Goal: Navigation & Orientation: Find specific page/section

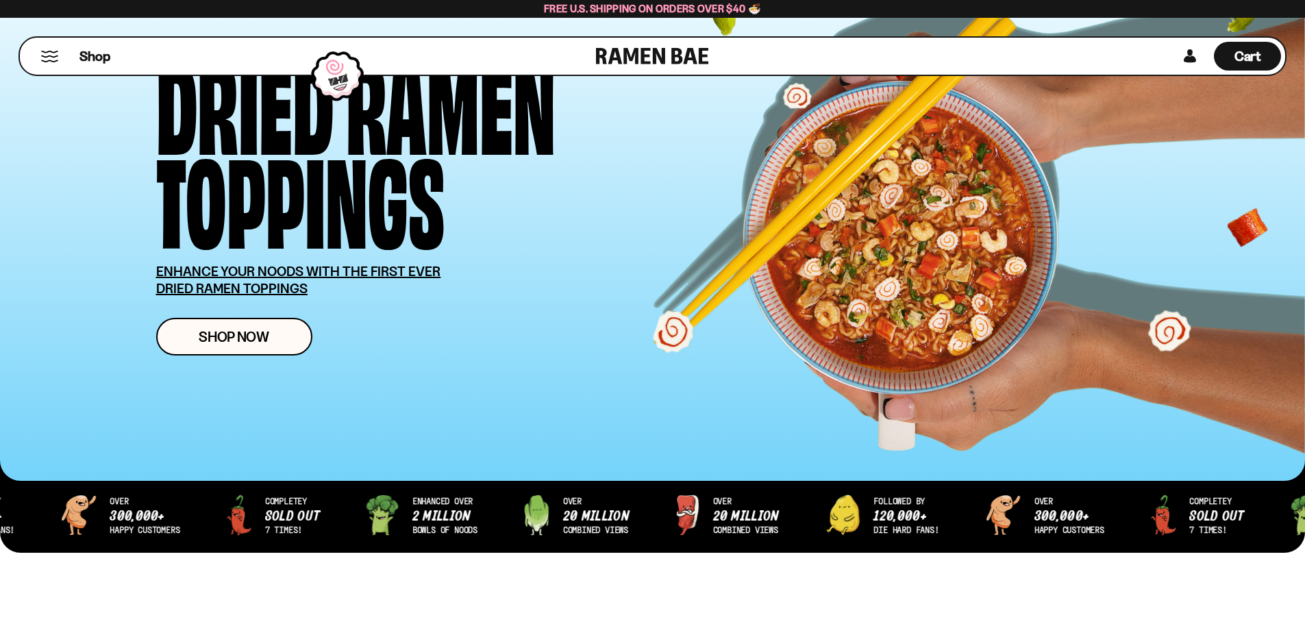
scroll to position [274, 0]
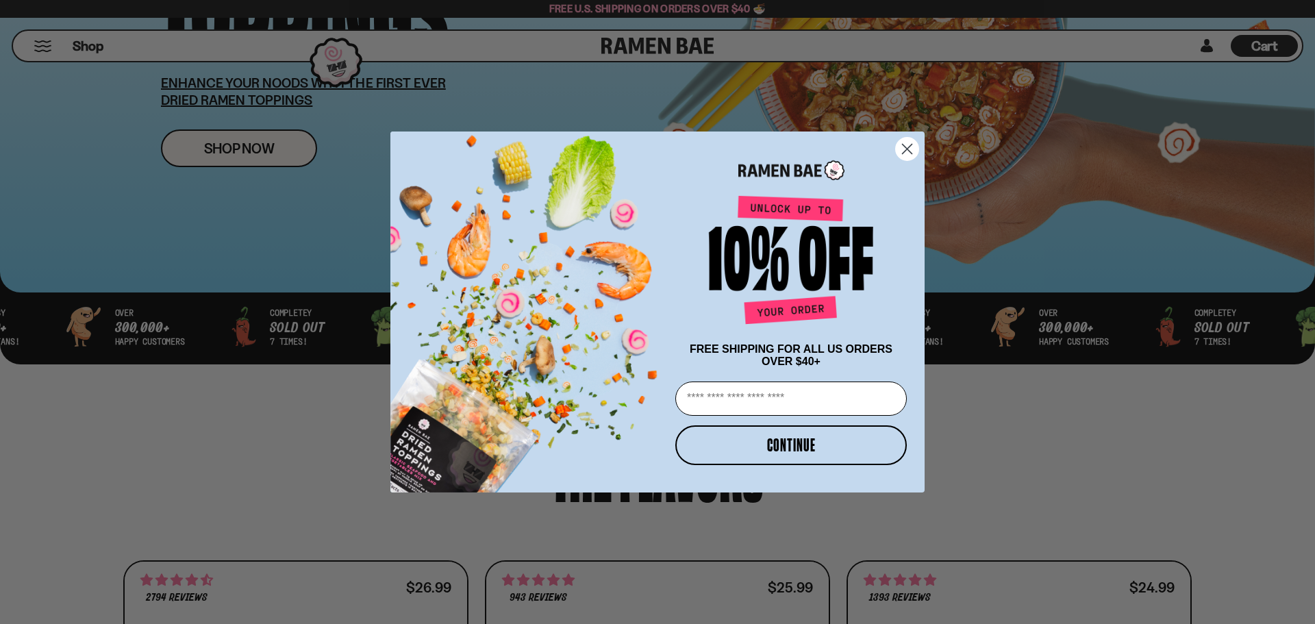
click at [913, 144] on circle "Close dialog" at bounding box center [907, 149] width 23 height 23
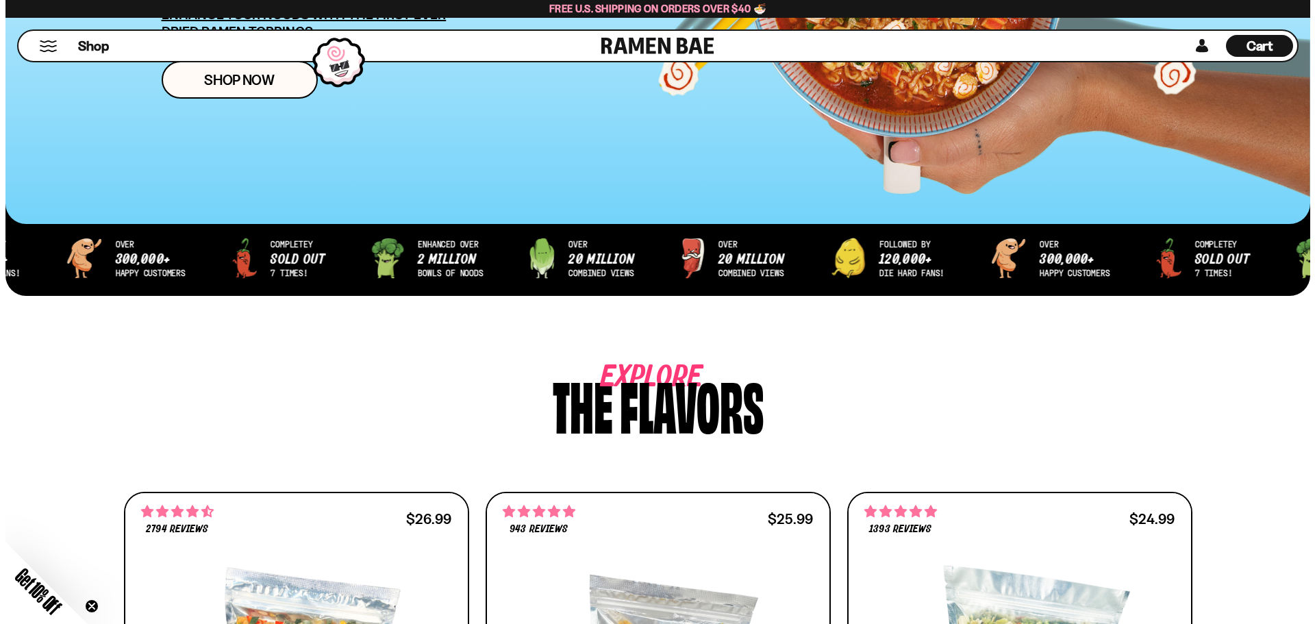
scroll to position [0, 0]
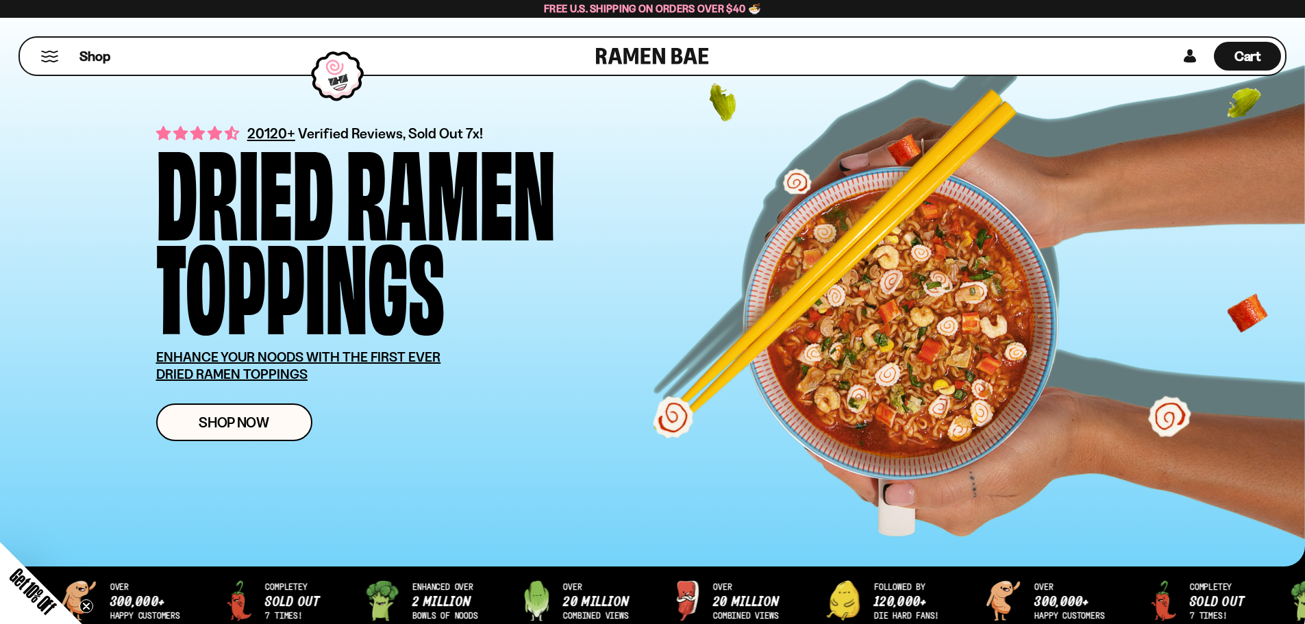
click at [46, 55] on button "Mobile Menu Trigger" at bounding box center [49, 57] width 18 height 12
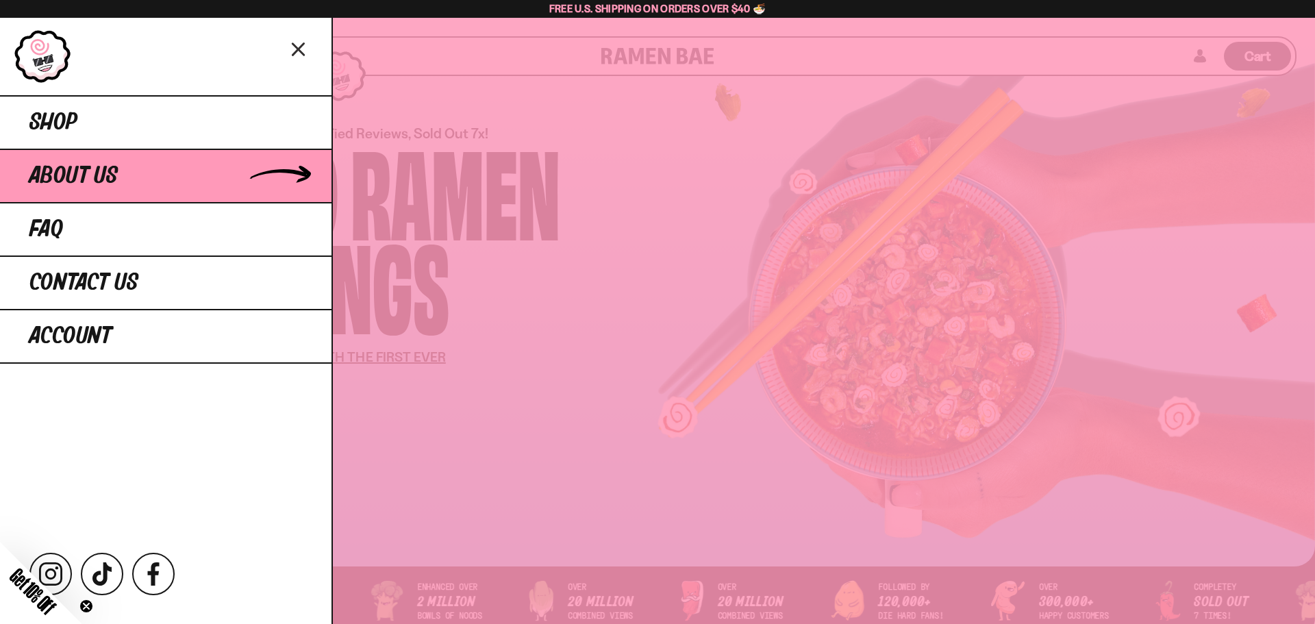
click at [73, 160] on link "About Us" at bounding box center [165, 175] width 331 height 53
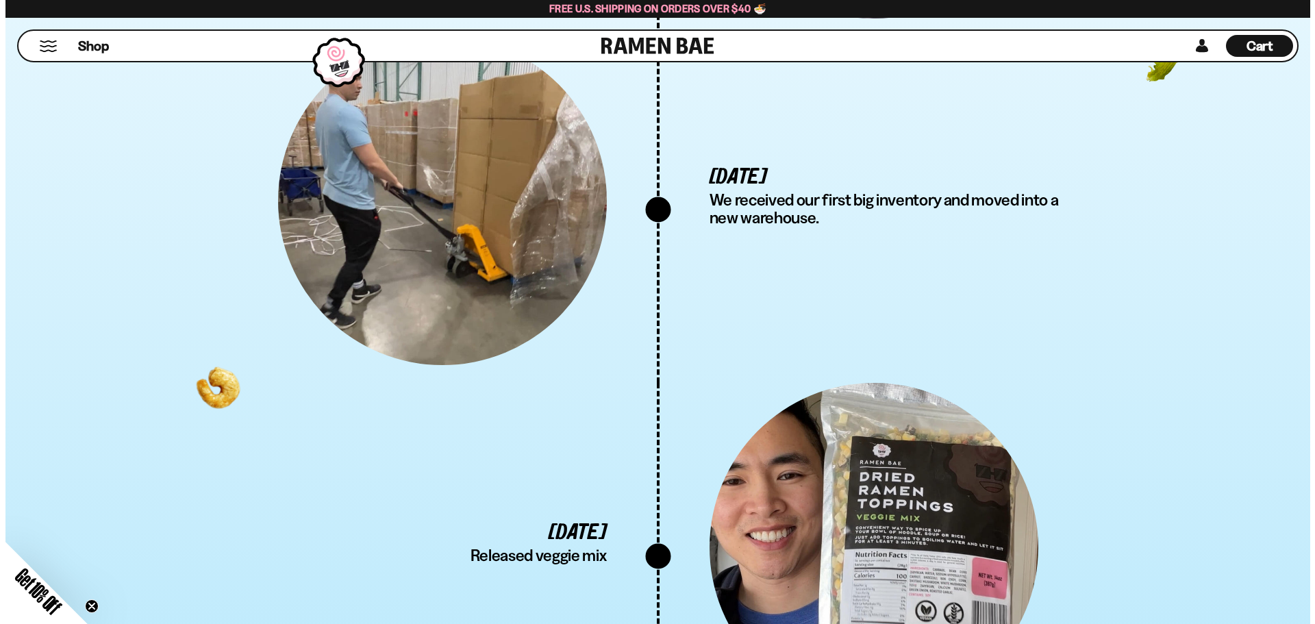
scroll to position [3834, 0]
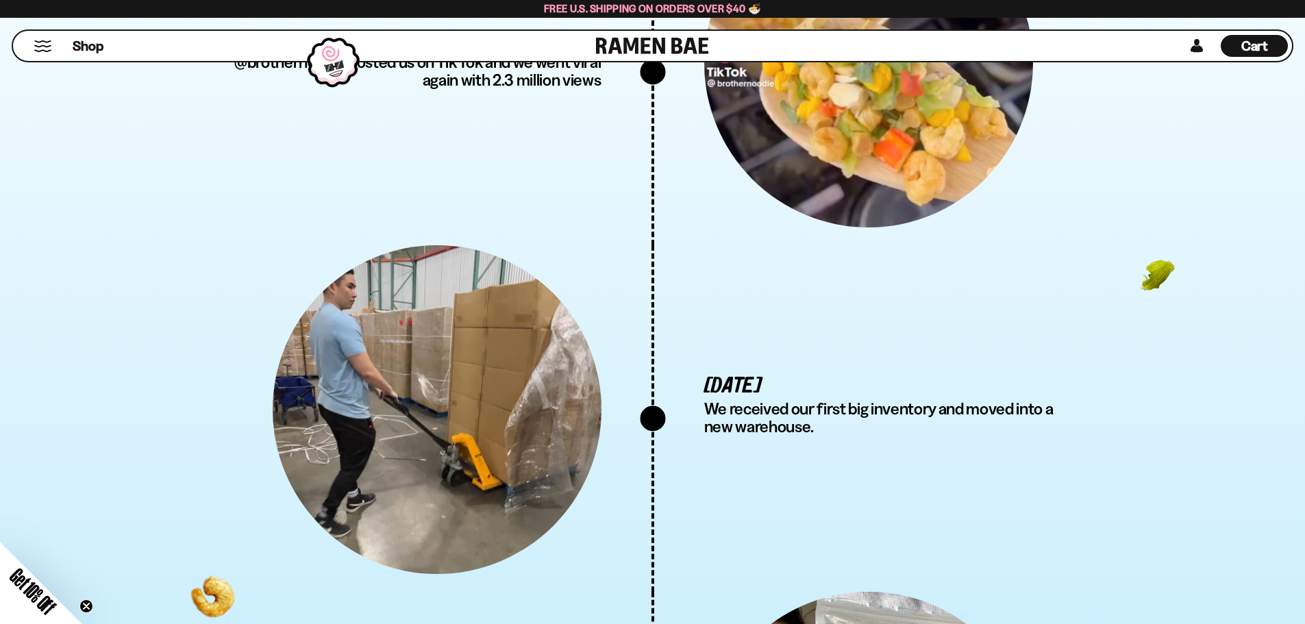
click at [47, 48] on button "Mobile Menu Trigger" at bounding box center [43, 46] width 18 height 12
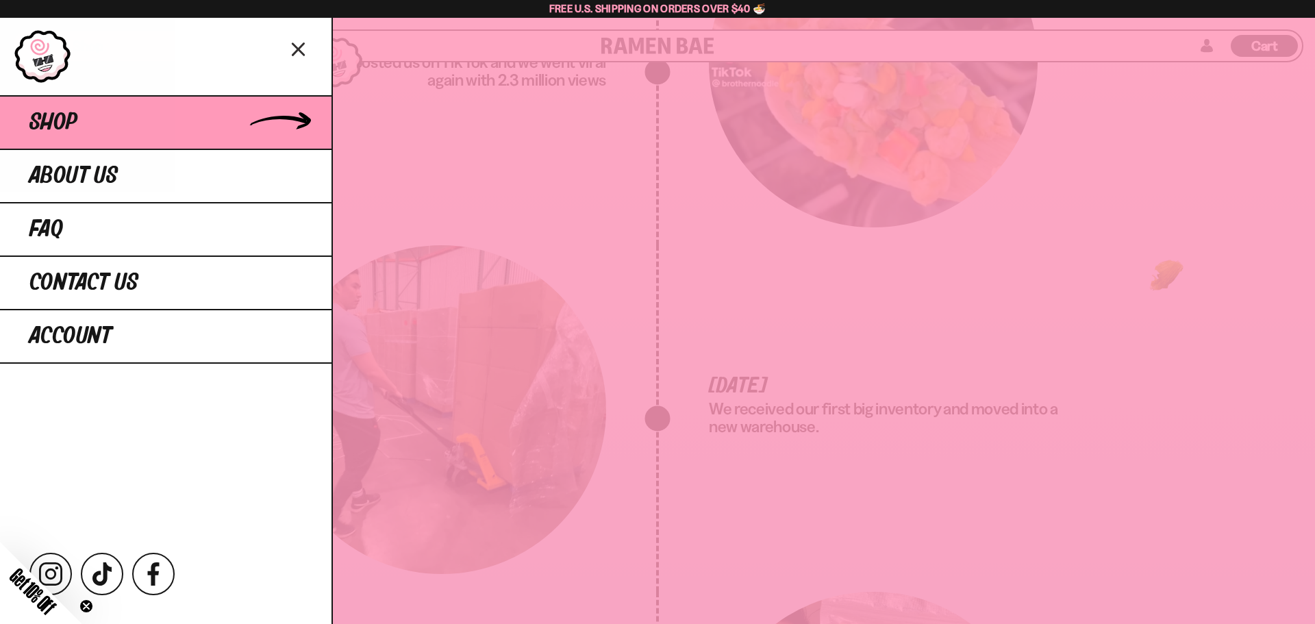
click at [86, 117] on link "Shop" at bounding box center [165, 121] width 331 height 53
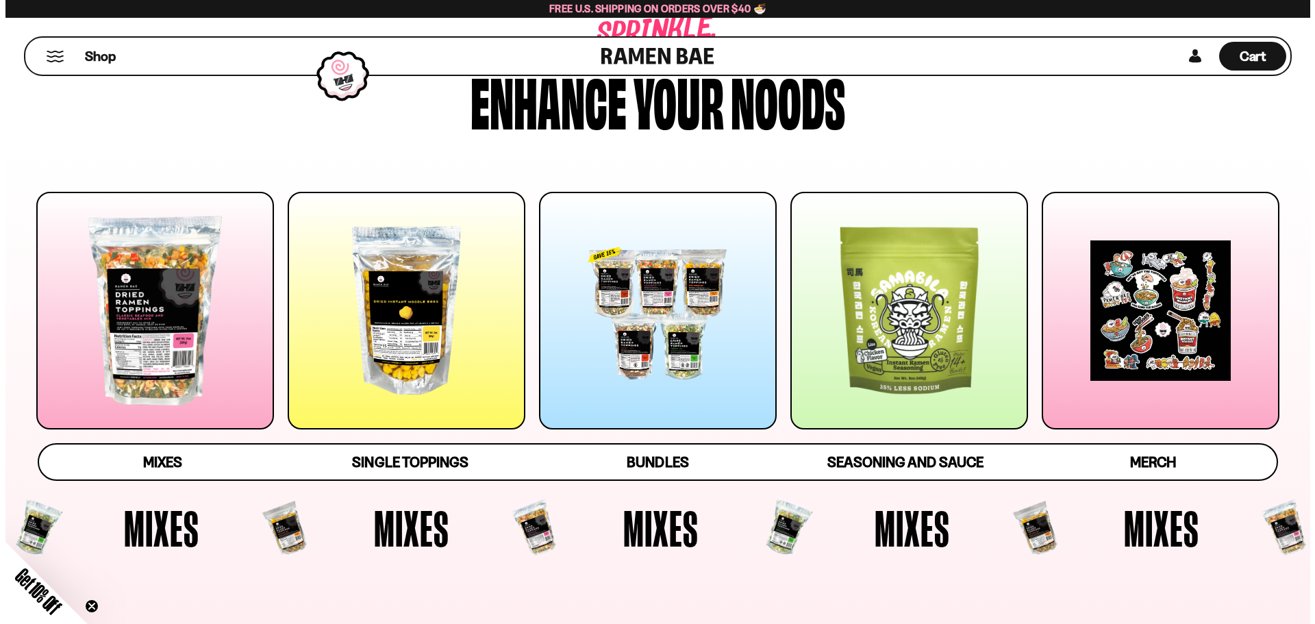
scroll to position [137, 0]
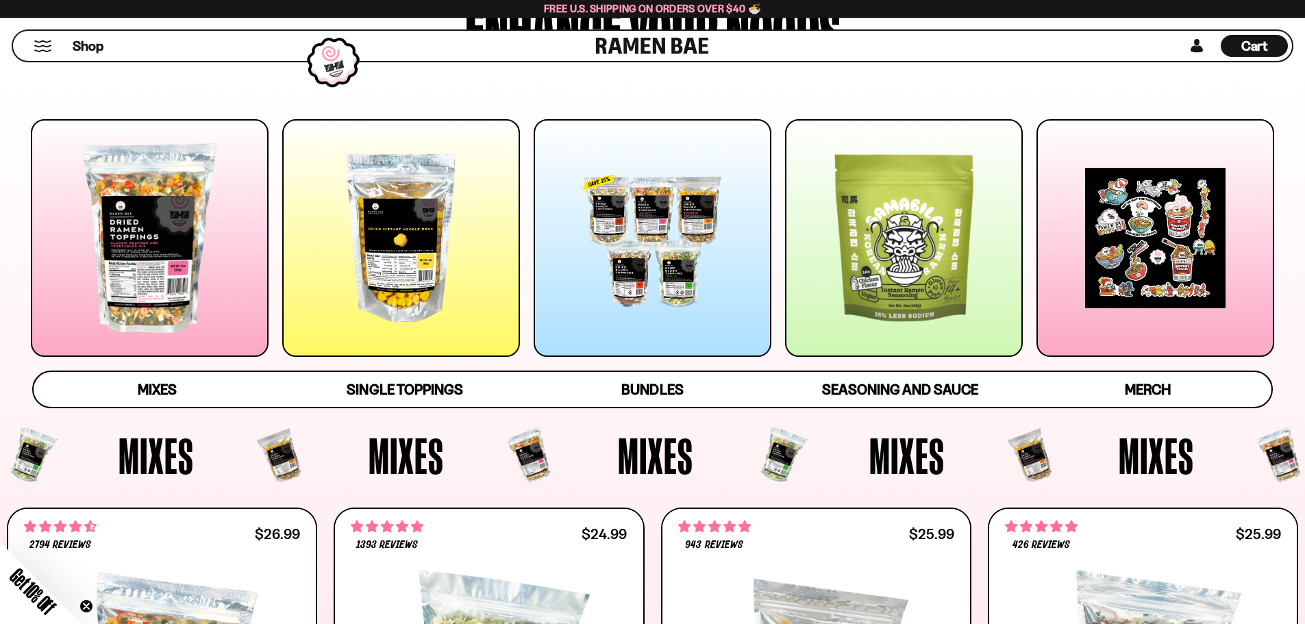
click at [51, 51] on button "Mobile Menu Trigger" at bounding box center [43, 46] width 18 height 12
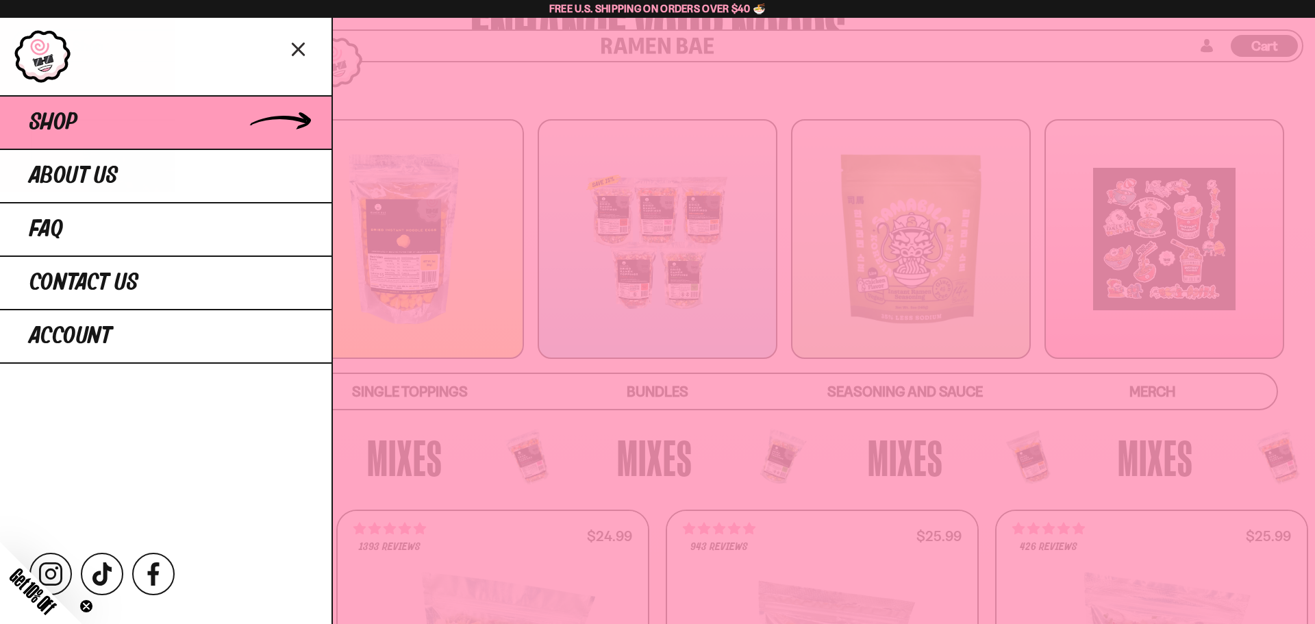
click at [158, 115] on link "Shop" at bounding box center [165, 121] width 331 height 53
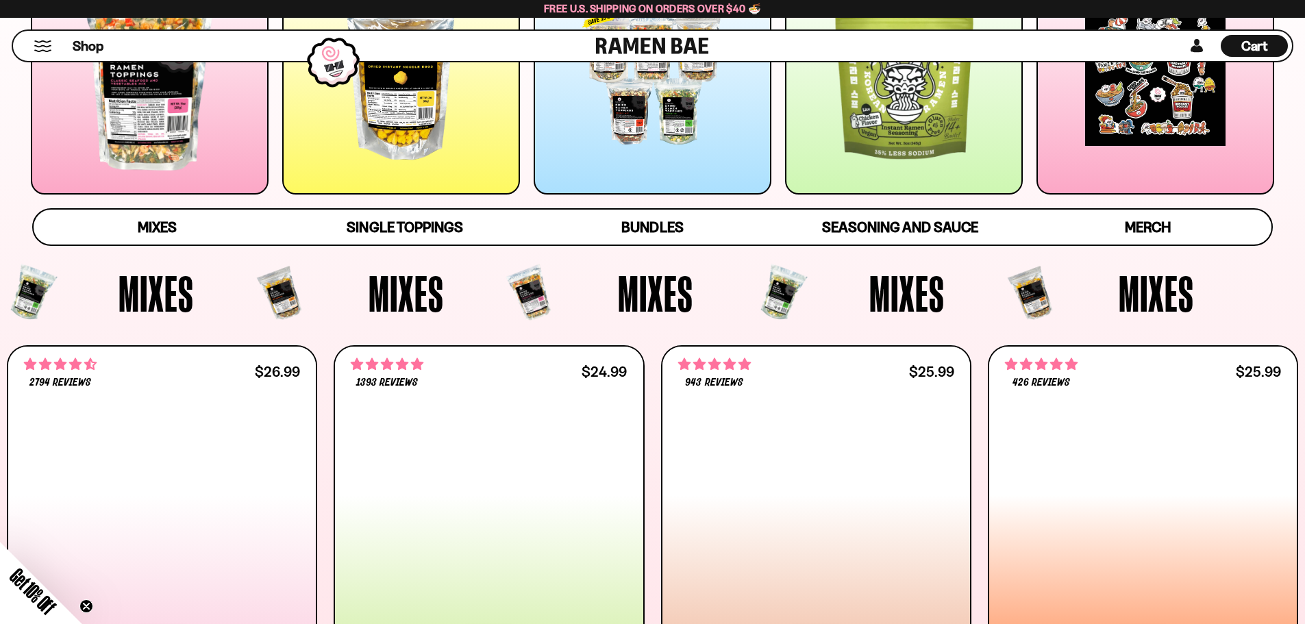
scroll to position [411, 0]
